Goal: Transaction & Acquisition: Purchase product/service

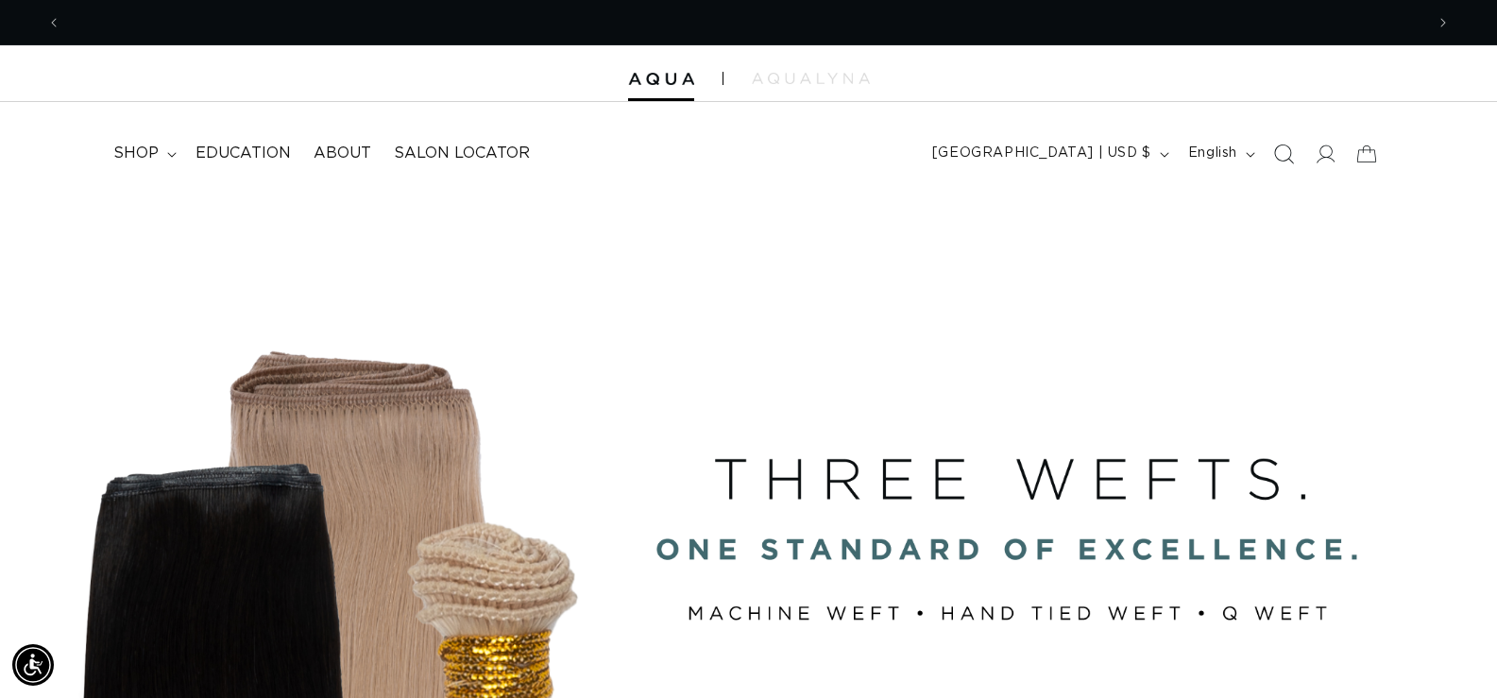
scroll to position [0, 2727]
click at [1324, 150] on icon at bounding box center [1325, 154] width 20 height 20
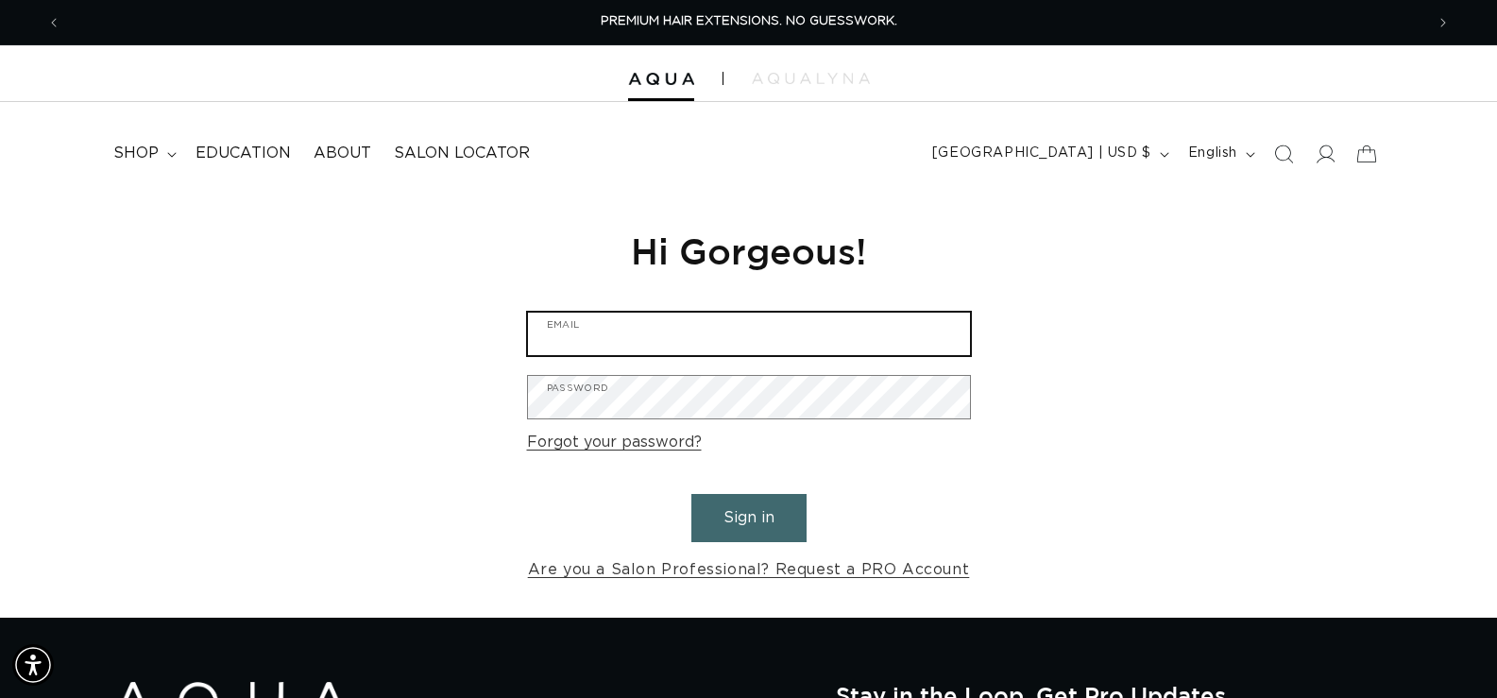
type input "letstalk@mysalonchic.com"
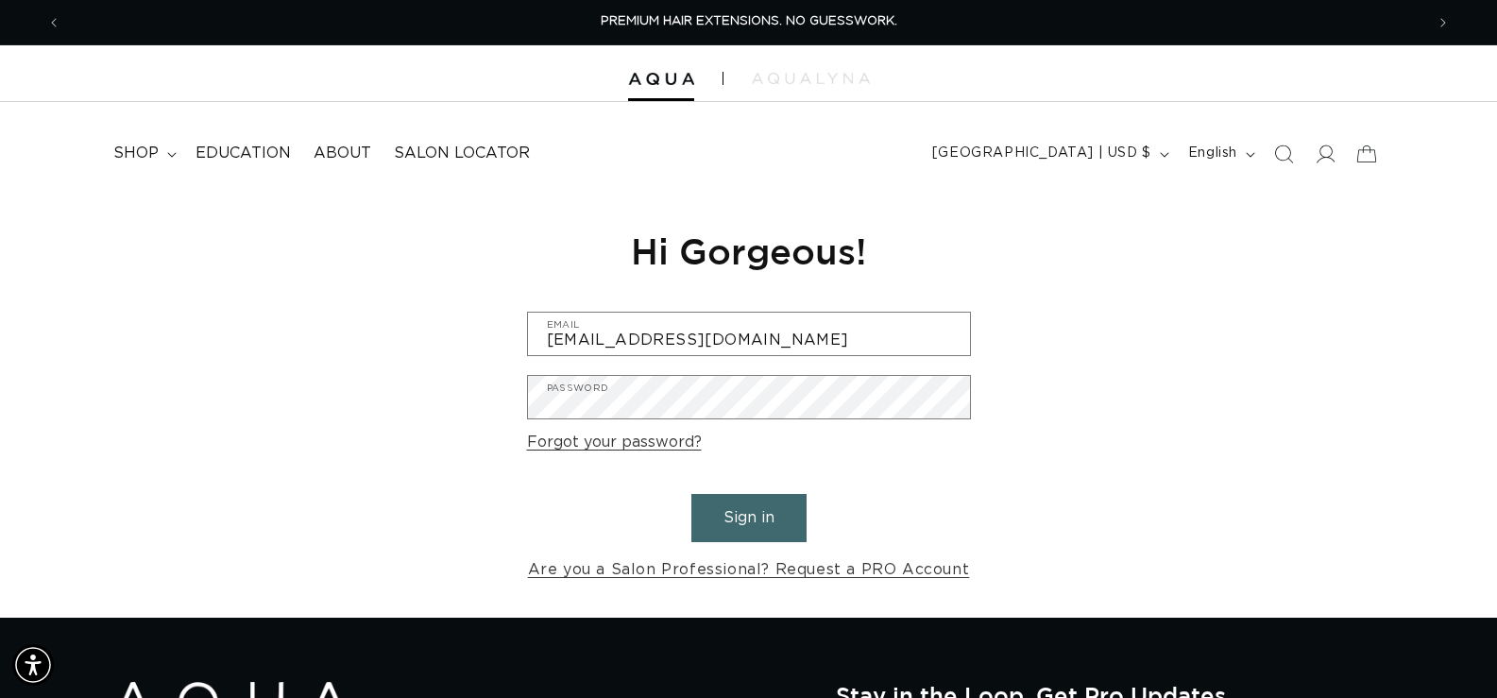
click at [743, 501] on button "Sign in" at bounding box center [749, 518] width 115 height 48
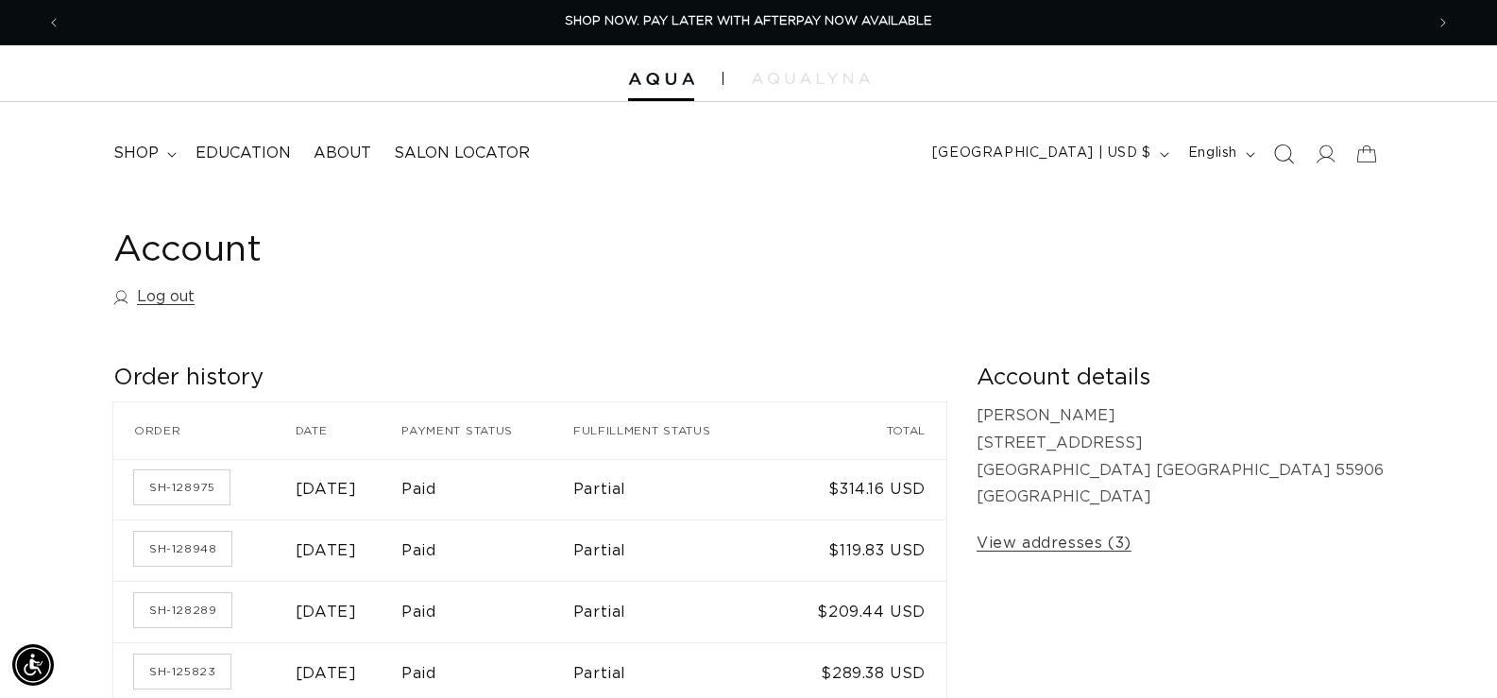
click at [1277, 149] on icon "Search" at bounding box center [1284, 154] width 20 height 20
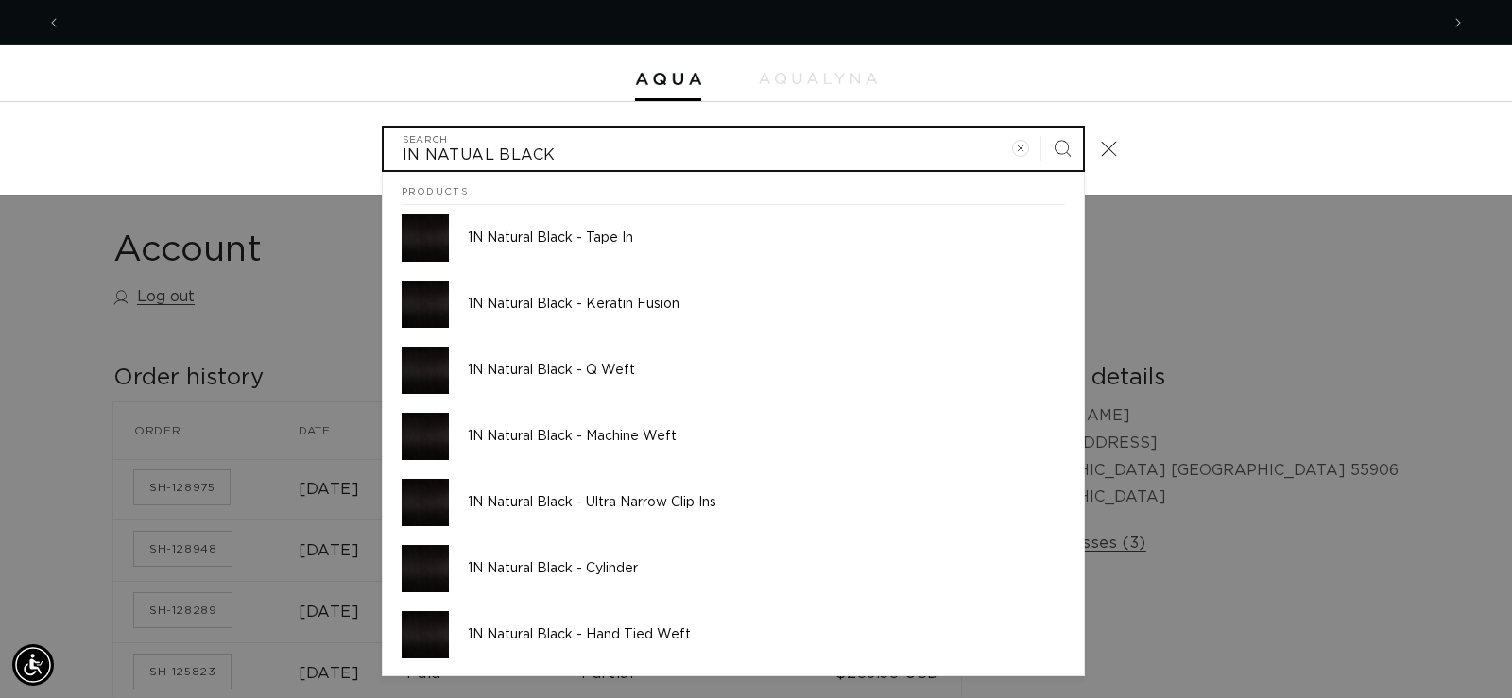
scroll to position [0, 2755]
type input "IN NATUAL BLACK"
click at [1041, 128] on button "Search" at bounding box center [1062, 149] width 42 height 42
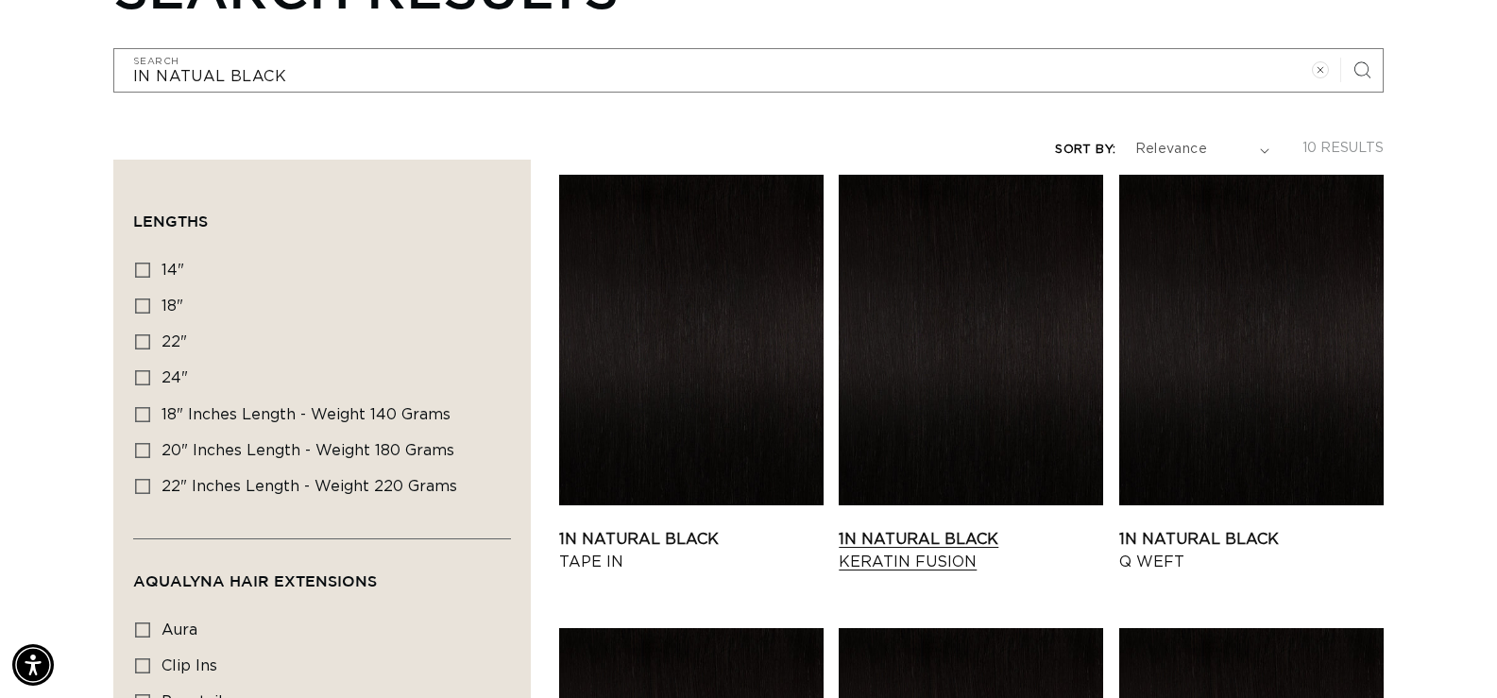
scroll to position [0, 1363]
click at [910, 541] on link "1N Natural Black Keratin Fusion" at bounding box center [971, 550] width 265 height 45
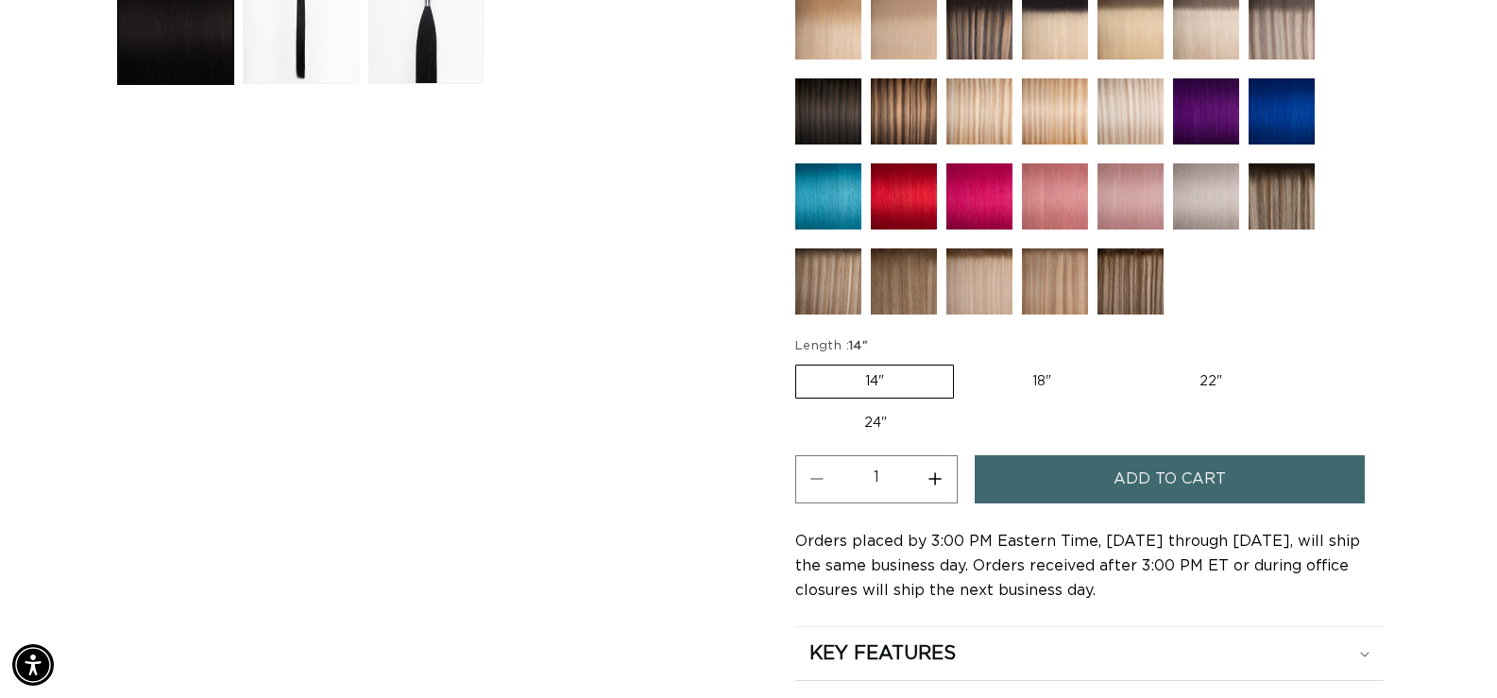
scroll to position [850, 0]
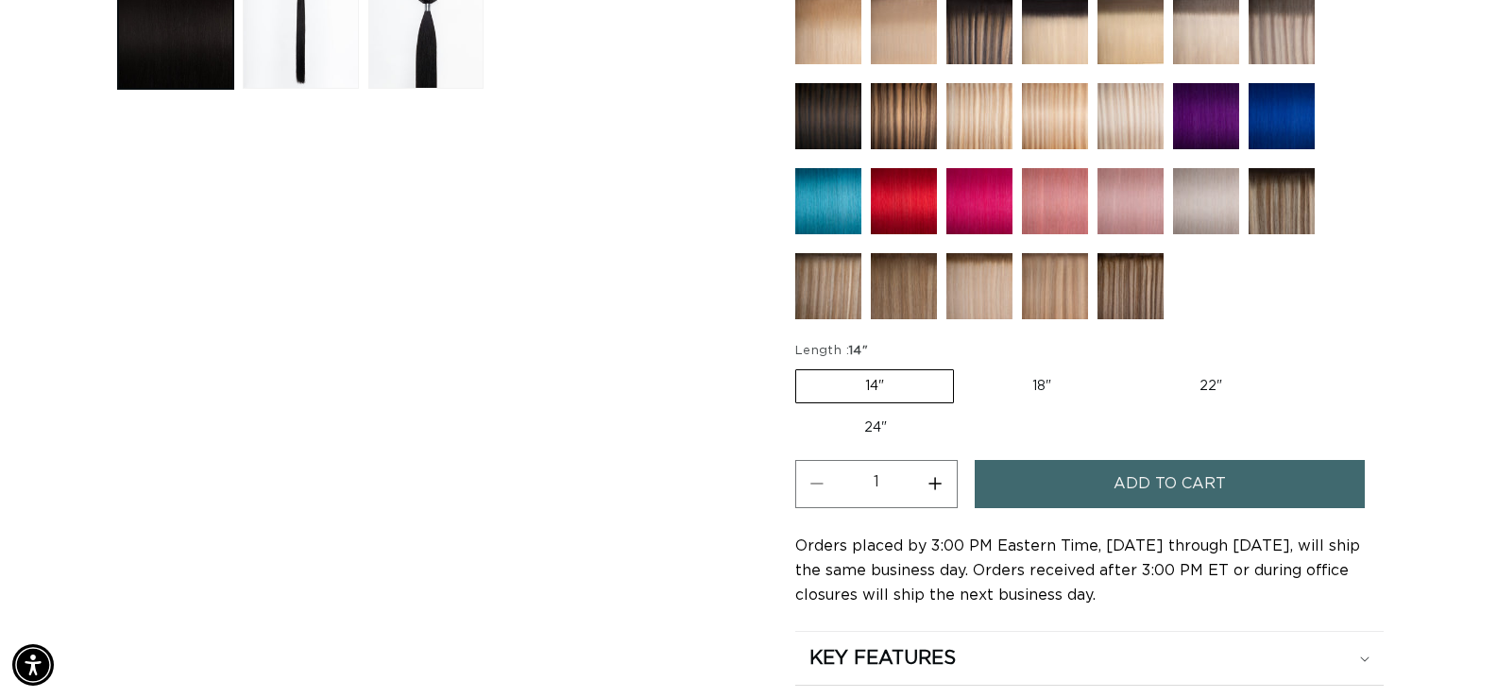
click at [1053, 386] on label "18" Variant sold out or unavailable" at bounding box center [1042, 386] width 157 height 32
click at [965, 367] on input "18" Variant sold out or unavailable" at bounding box center [964, 366] width 1 height 1
radio input "true"
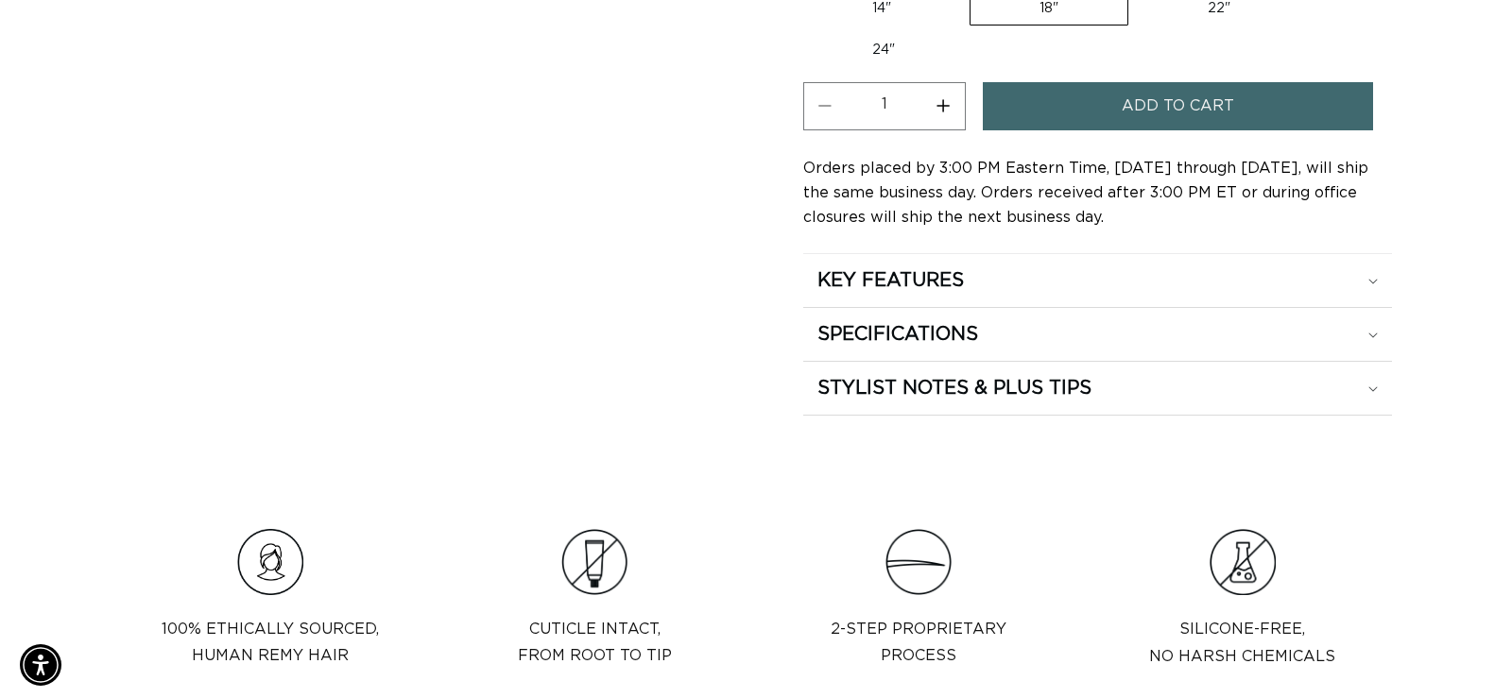
scroll to position [0, 2727]
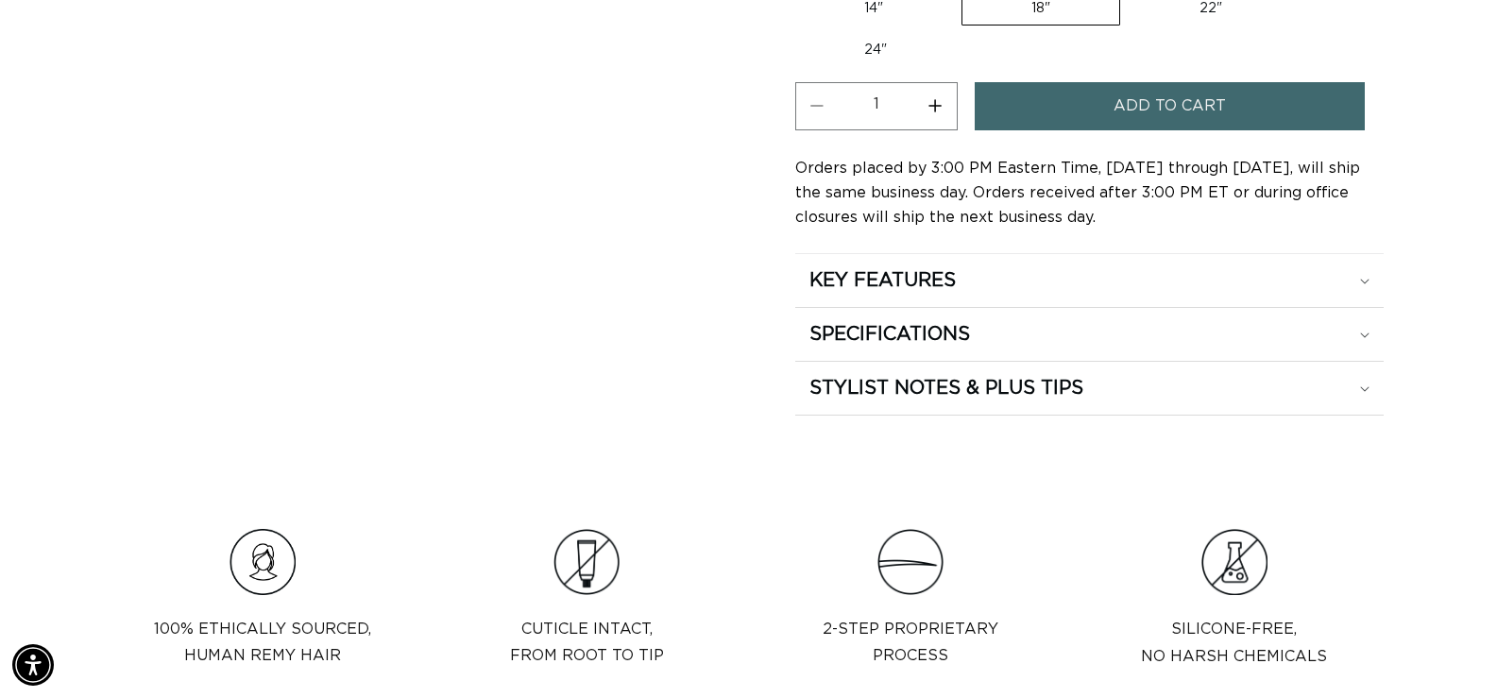
click at [935, 115] on button "Increase quantity for 1N Natural Black - Keratin Fusion" at bounding box center [936, 106] width 43 height 48
type input "3"
click at [1090, 117] on button "Add to cart" at bounding box center [1170, 106] width 391 height 48
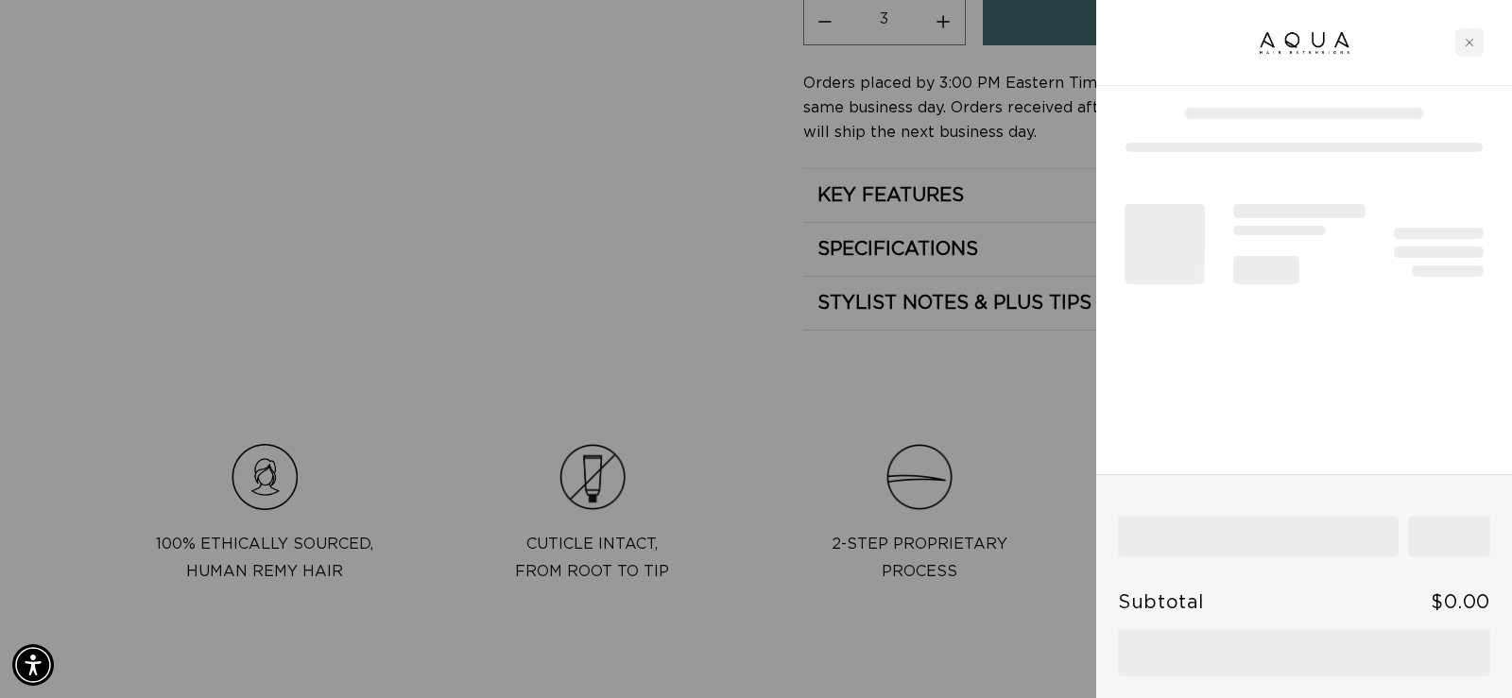
scroll to position [0, 0]
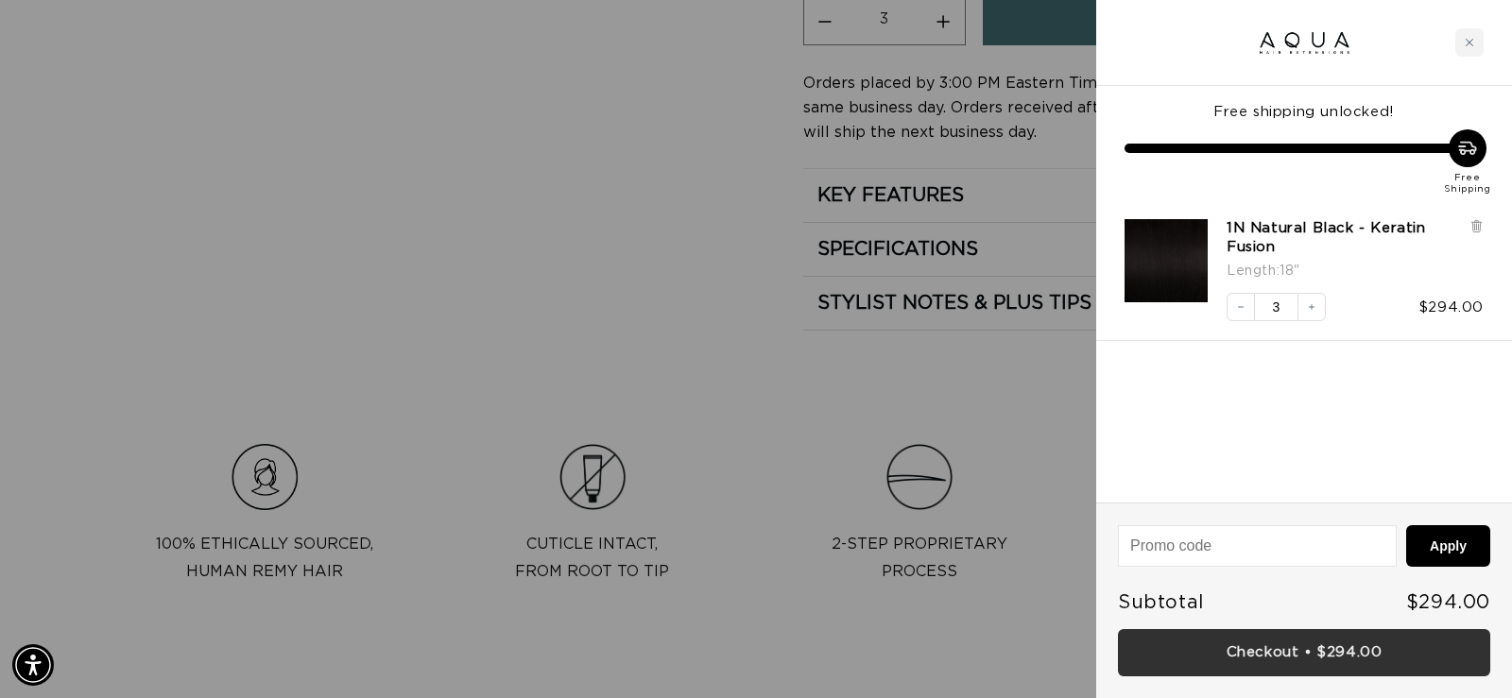
click at [1307, 649] on link "Checkout • $294.00" at bounding box center [1304, 653] width 372 height 48
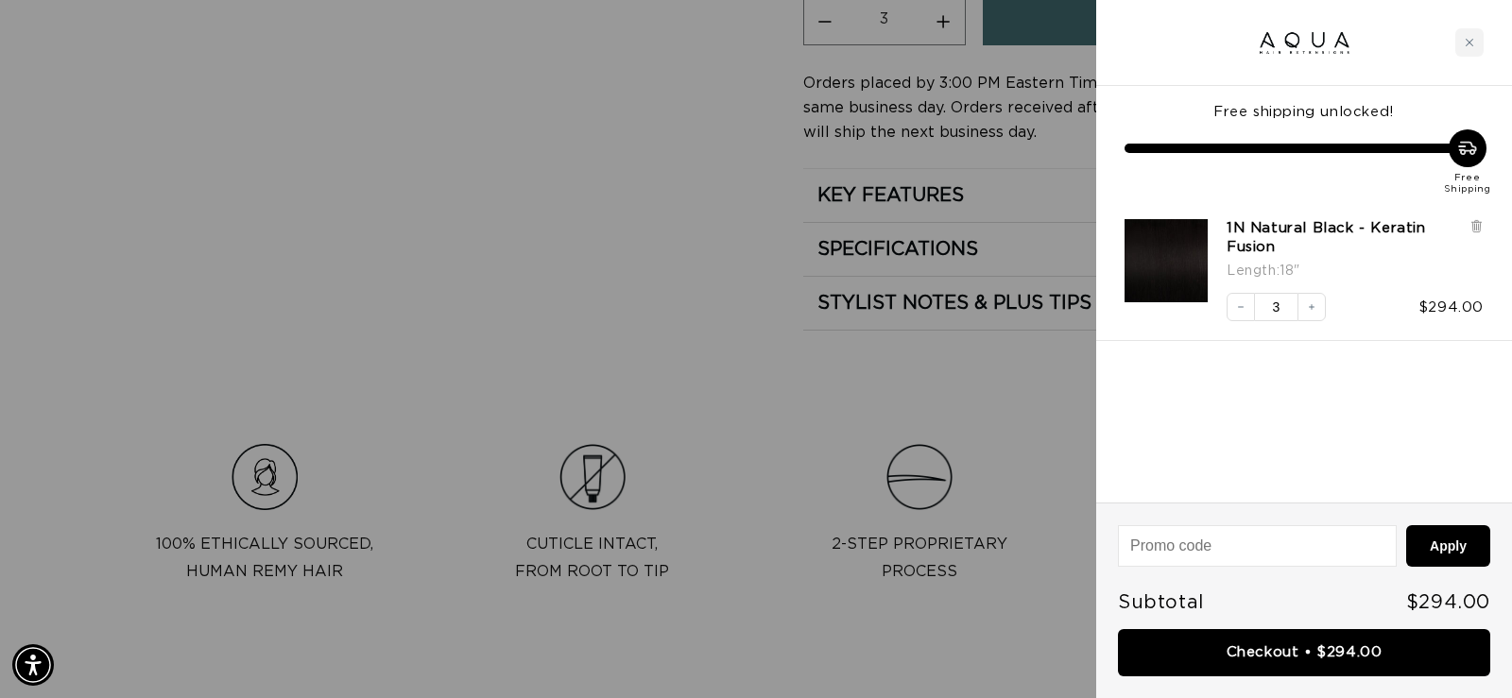
scroll to position [0, 2755]
click at [1472, 215] on div "1N Natural Black - Keratin Fusion Length : 18" Decrease quantity 3 Increase qua…" at bounding box center [1294, 261] width 378 height 122
click at [1479, 220] on icon at bounding box center [1476, 226] width 14 height 14
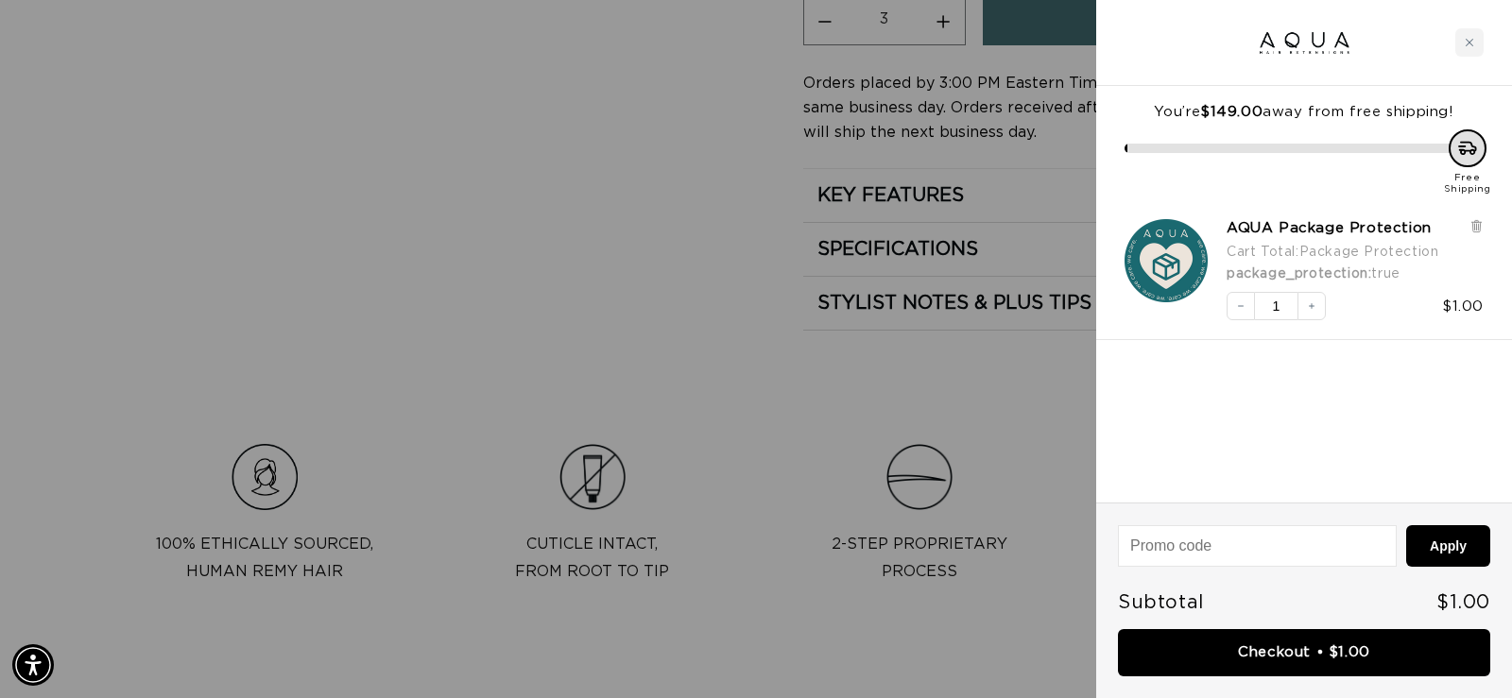
click at [1028, 392] on div at bounding box center [756, 349] width 1512 height 698
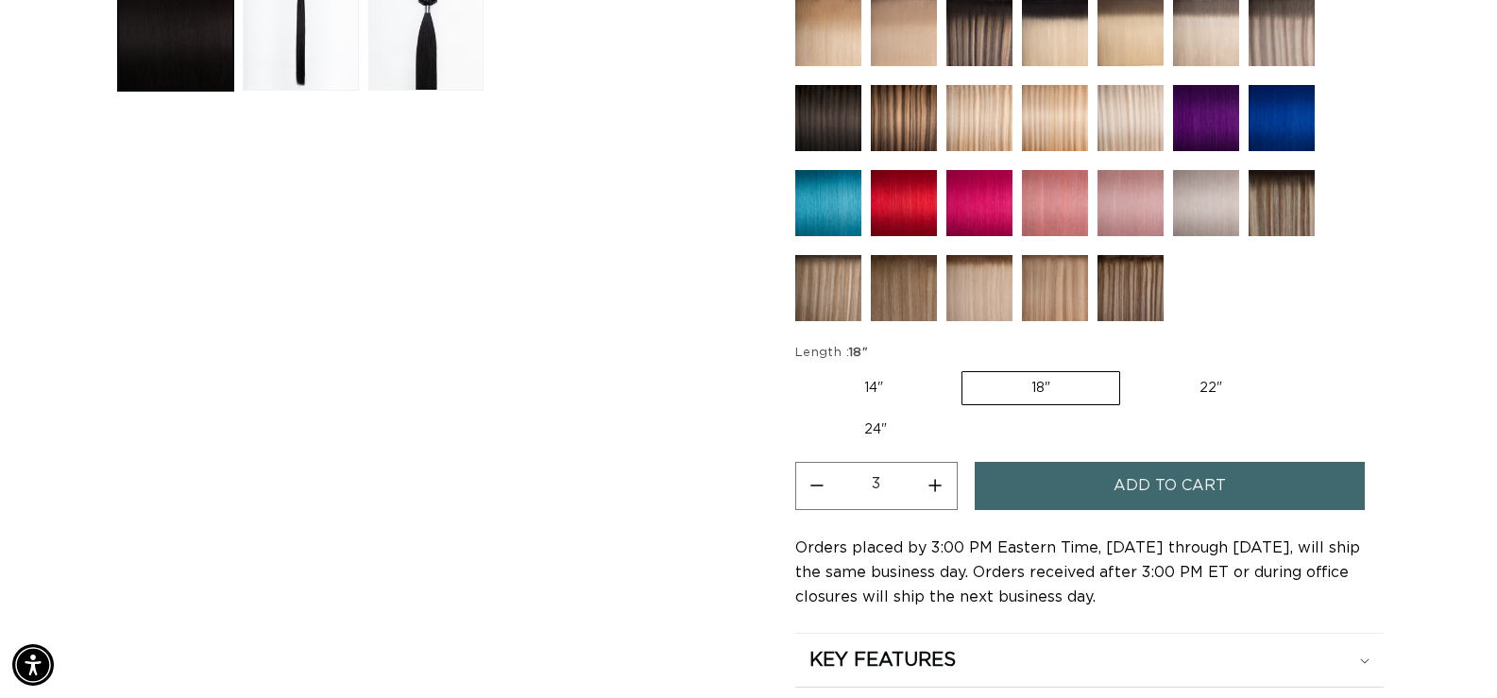
scroll to position [850, 0]
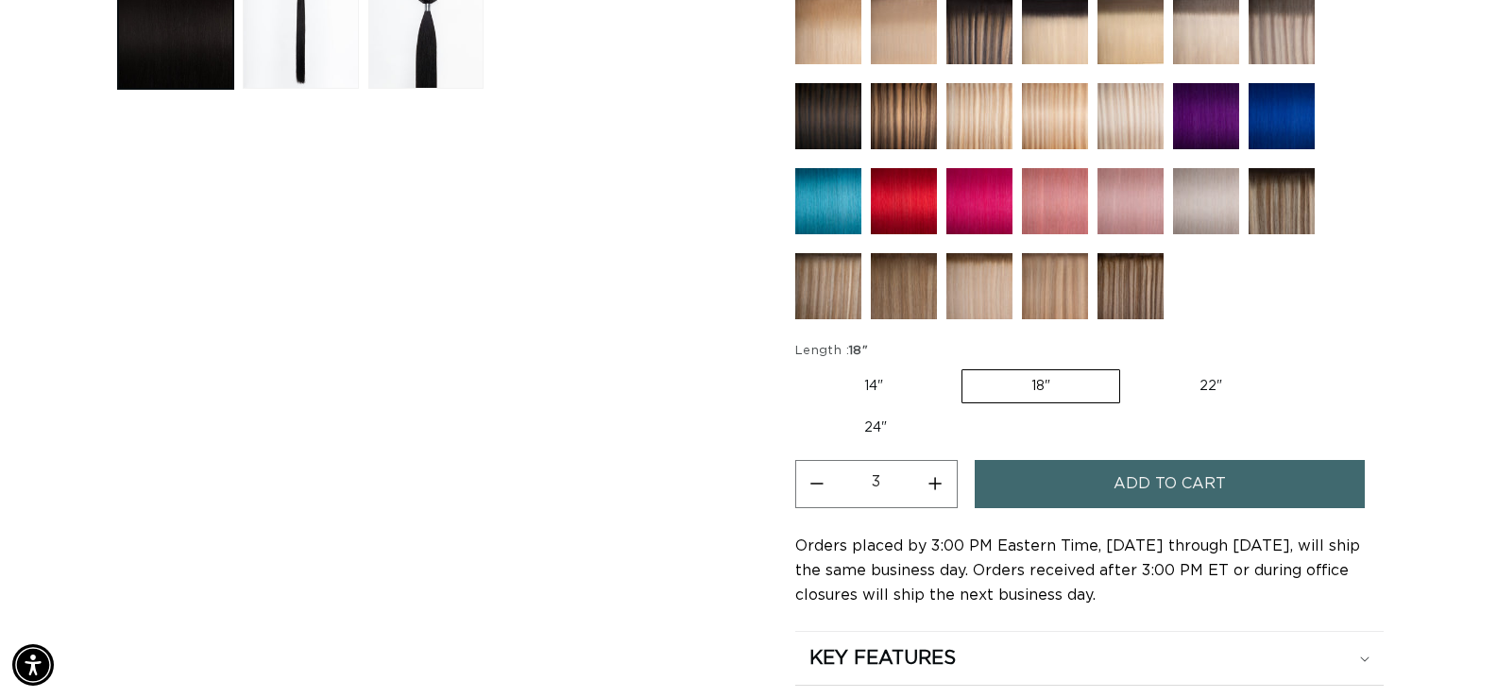
click at [1215, 393] on label "22" Variant sold out or unavailable" at bounding box center [1211, 386] width 161 height 32
click at [1131, 367] on input "22" Variant sold out or unavailable" at bounding box center [1130, 366] width 1 height 1
radio input "true"
click at [931, 496] on button "Increase quantity for 1N Natural Black - Keratin Fusion" at bounding box center [936, 484] width 43 height 48
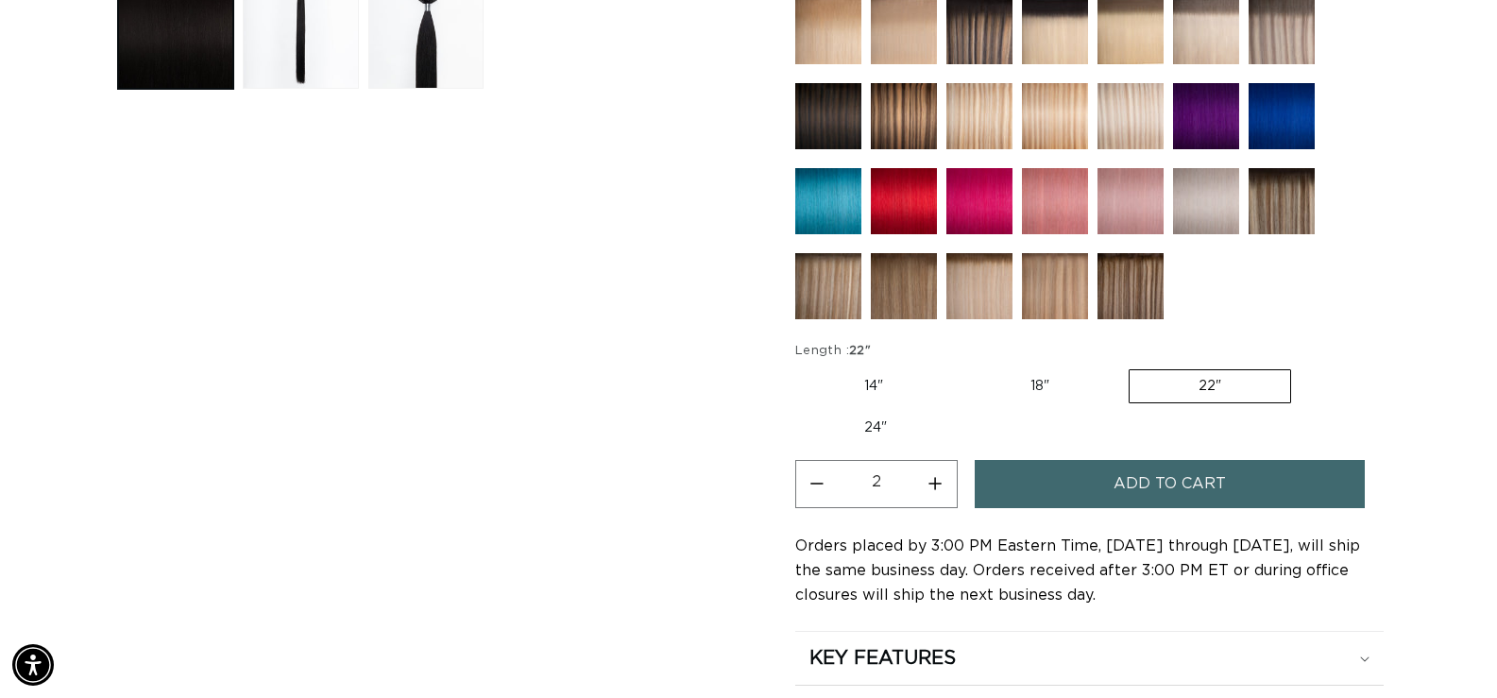
type input "3"
click at [1089, 479] on button "Add to cart" at bounding box center [1170, 484] width 391 height 48
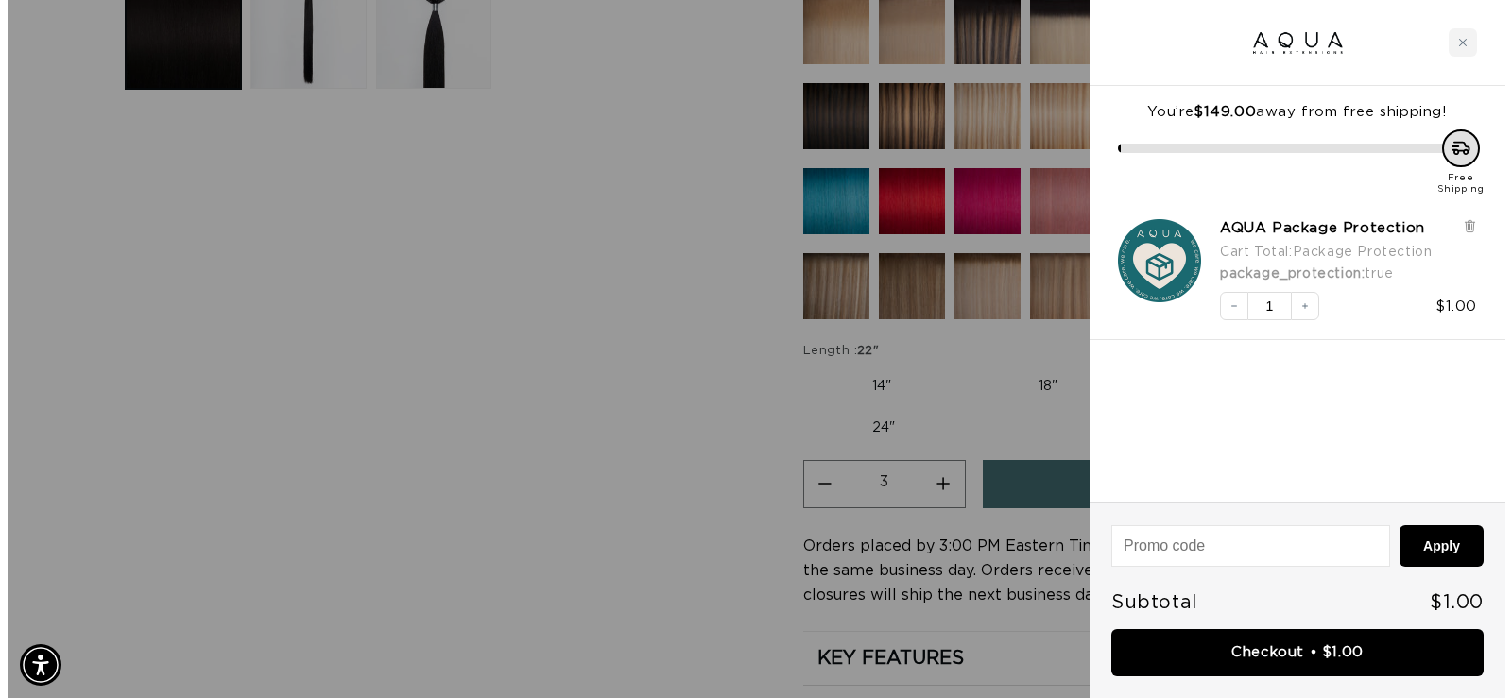
scroll to position [0, 1377]
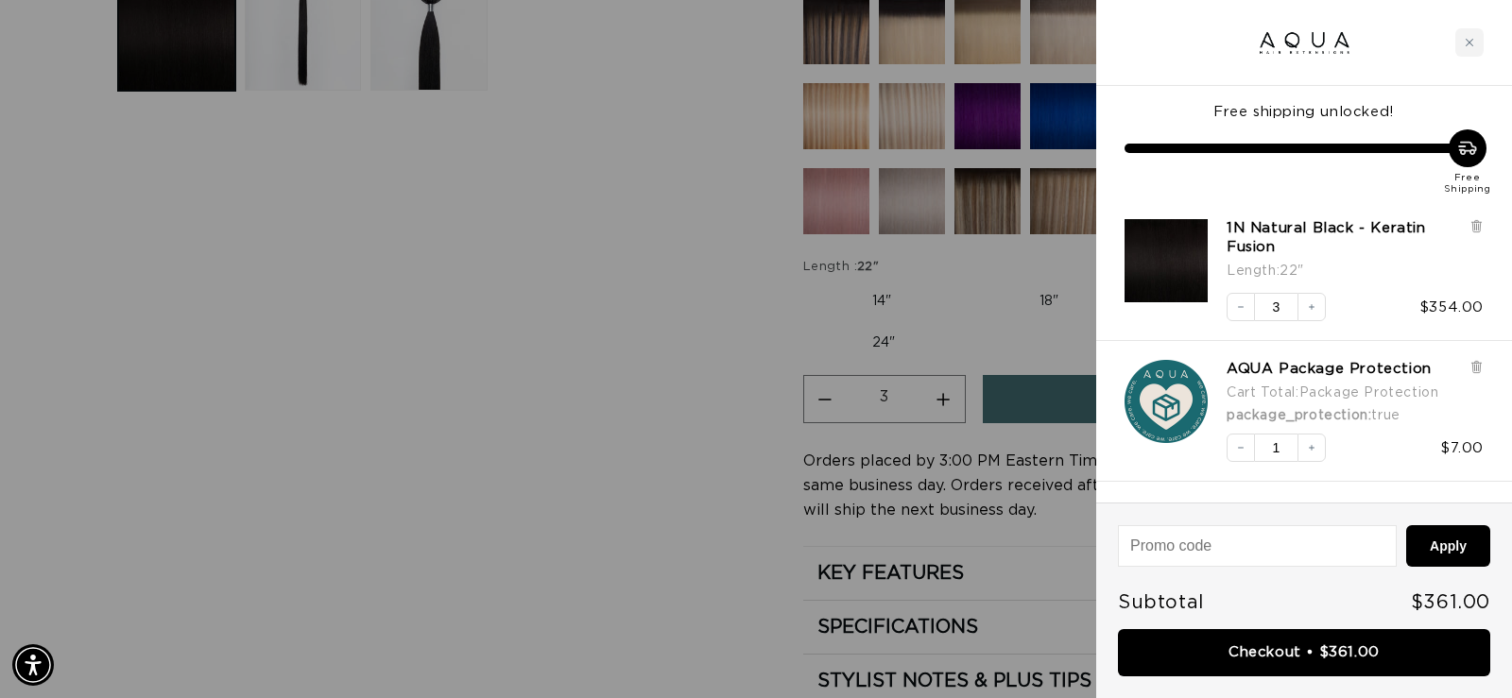
click at [1335, 651] on link "Checkout • $361.00" at bounding box center [1304, 653] width 372 height 48
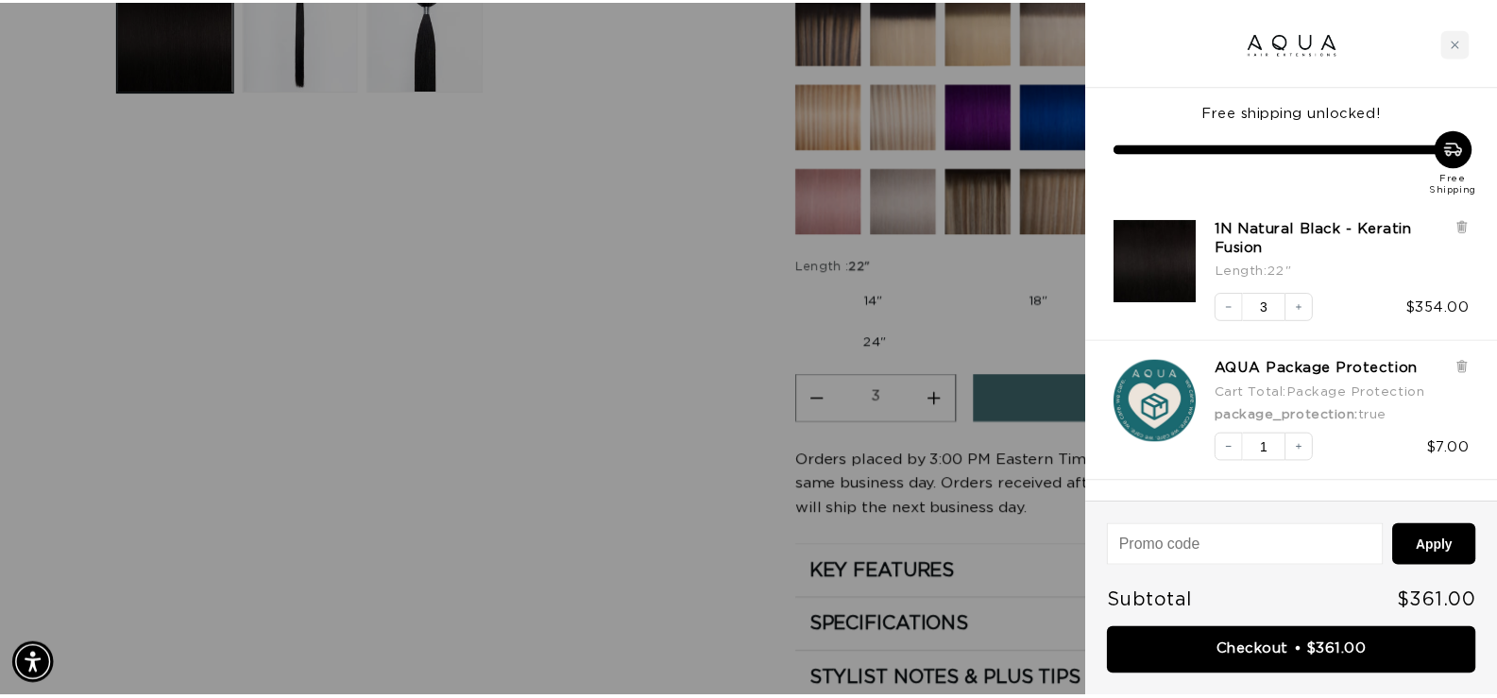
scroll to position [0, 0]
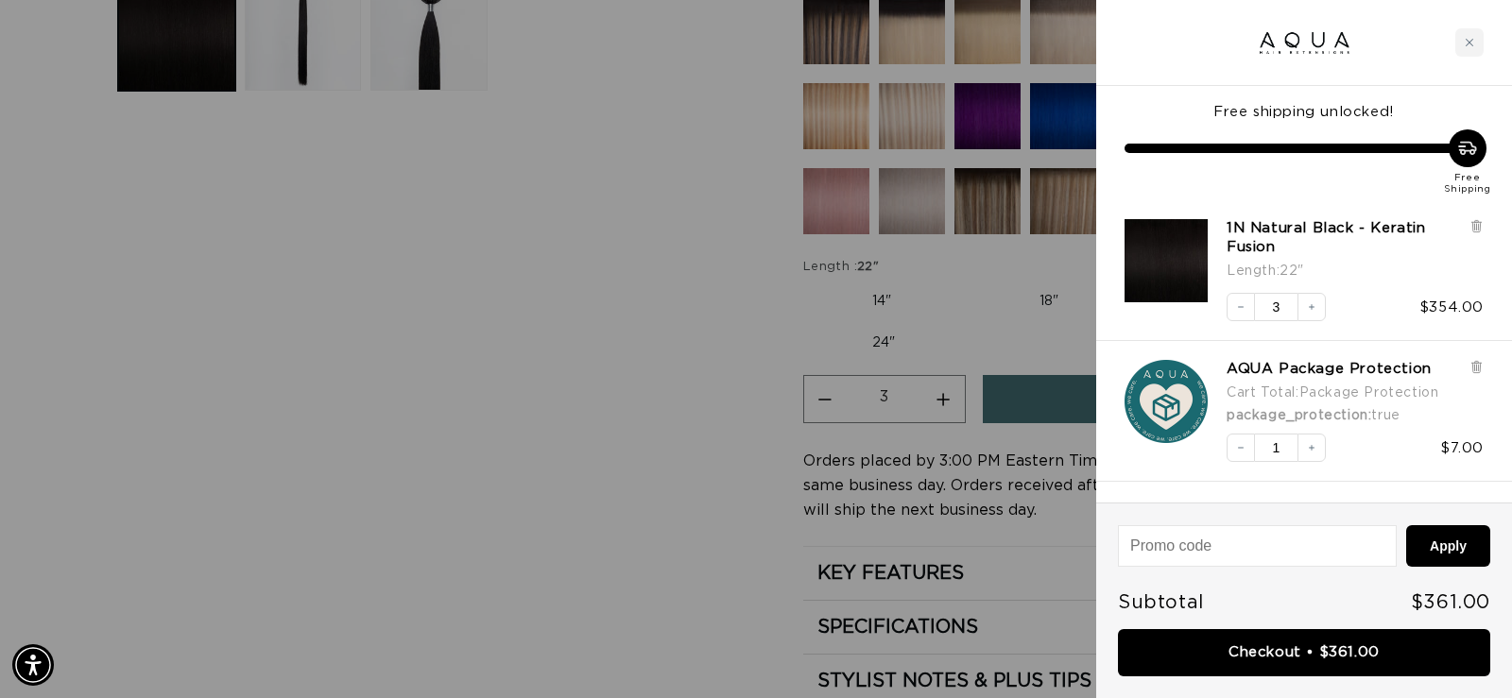
click at [479, 455] on div at bounding box center [756, 349] width 1512 height 698
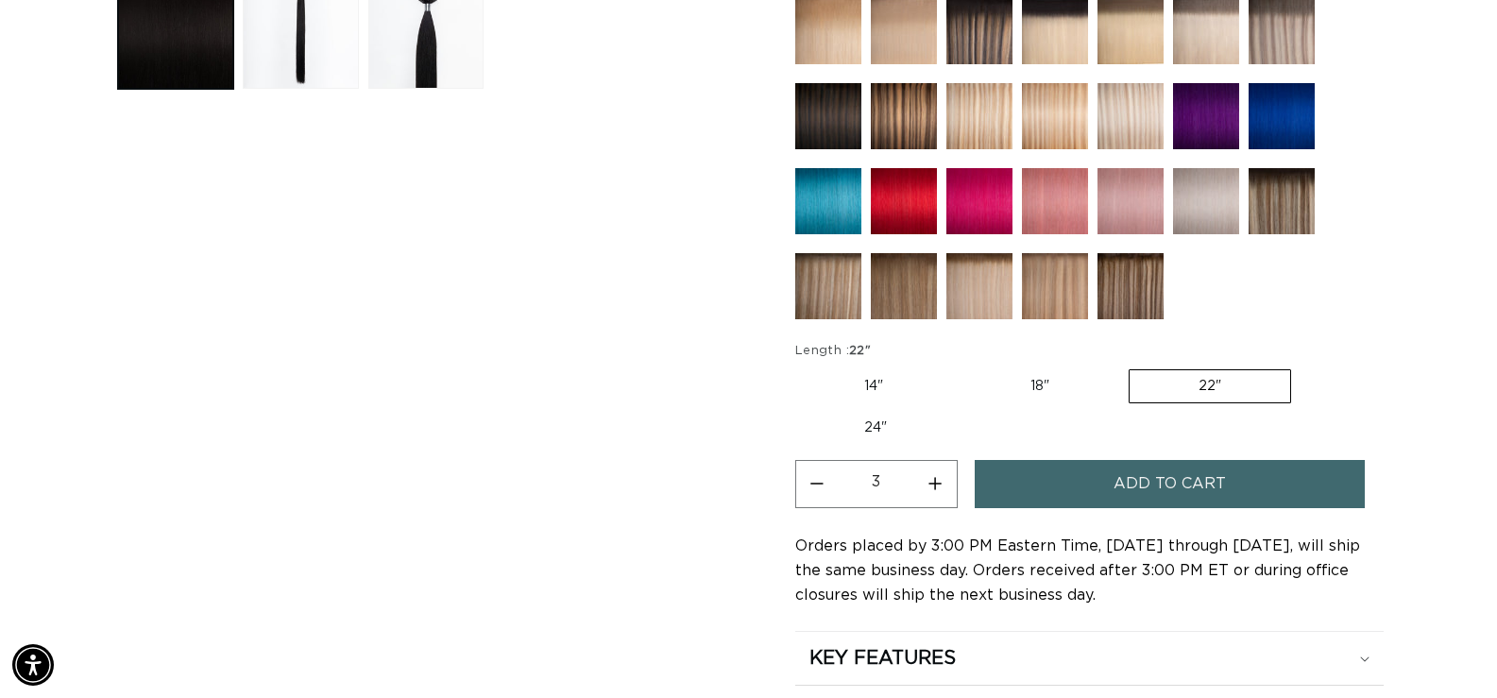
click at [1121, 486] on span "Add to cart" at bounding box center [1170, 484] width 112 height 48
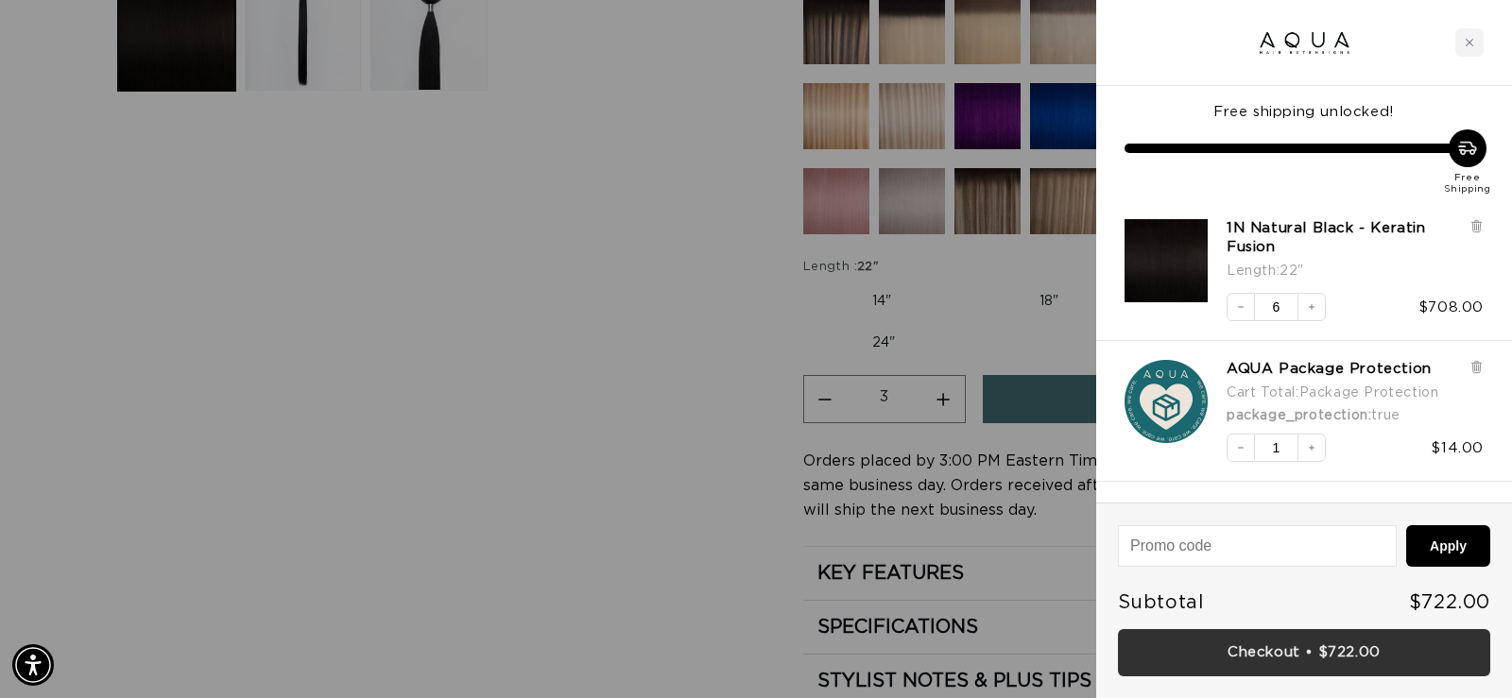
click at [1310, 669] on link "Checkout • $722.00" at bounding box center [1304, 653] width 372 height 48
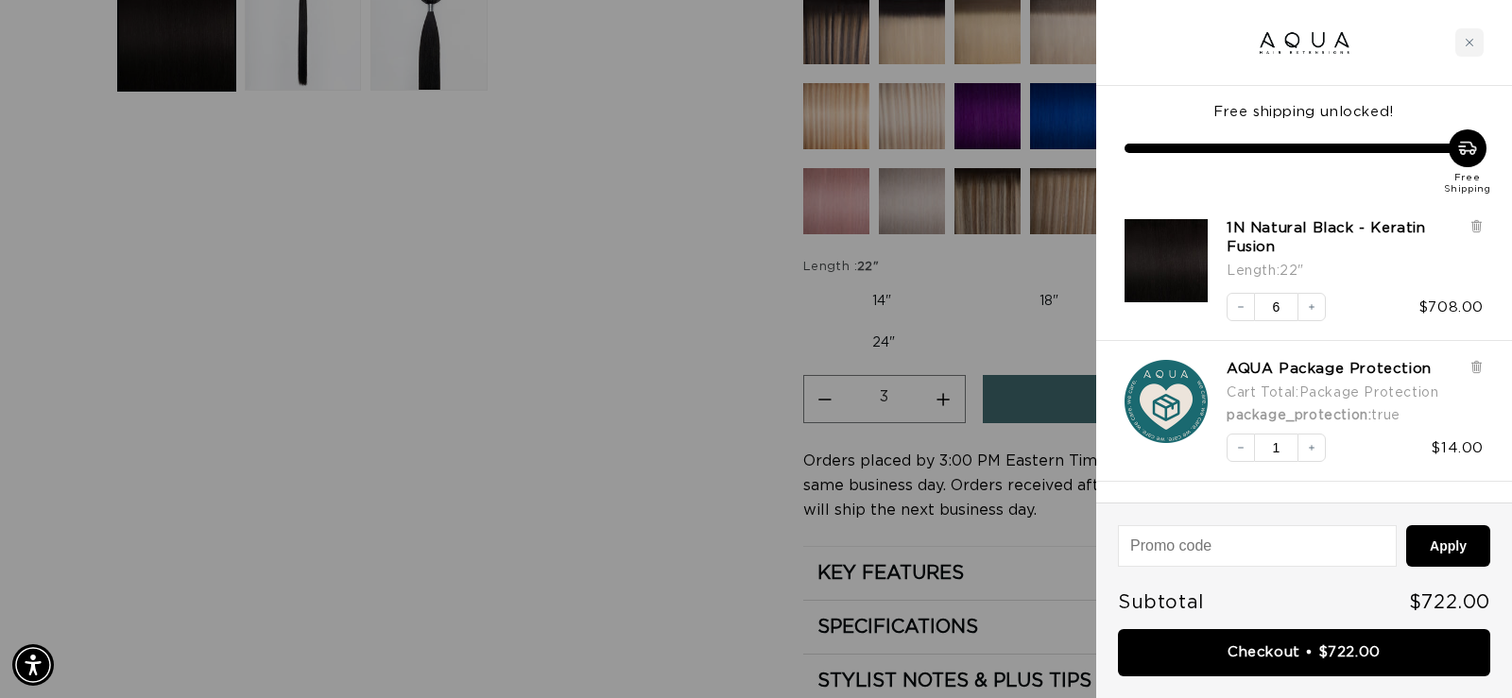
scroll to position [0, 2755]
click at [1232, 308] on button "Decrease quantity" at bounding box center [1240, 307] width 28 height 28
click at [1244, 307] on icon "Decrease quantity" at bounding box center [1240, 306] width 11 height 11
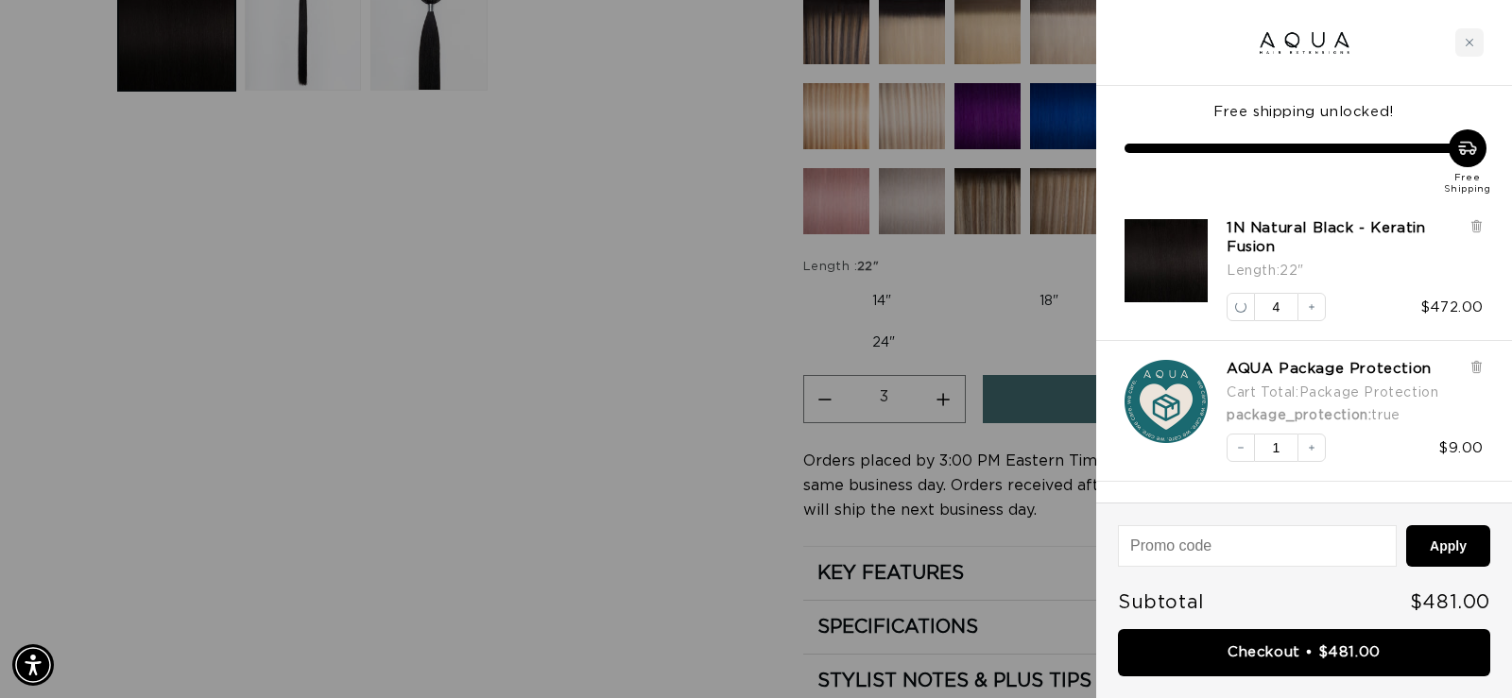
scroll to position [0, 1377]
click at [1286, 656] on link "Checkout • $361.00" at bounding box center [1304, 653] width 372 height 48
